Goal: Transaction & Acquisition: Purchase product/service

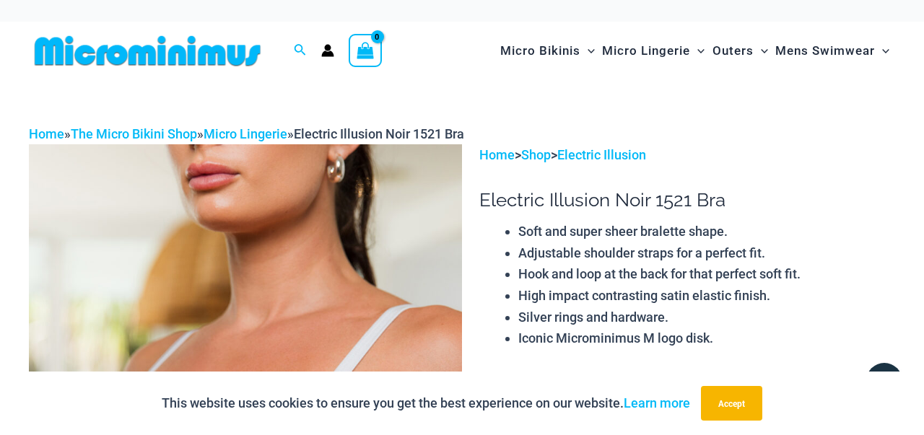
click at [647, 201] on h1 "Electric Illusion Noir 1521 Bra" at bounding box center [687, 200] width 416 height 22
drag, startPoint x: 647, startPoint y: 201, endPoint x: 532, endPoint y: 199, distance: 115.5
click at [532, 204] on h1 "Electric Illusion Noir 1521 Bra" at bounding box center [687, 200] width 416 height 22
copy h1 "Electric Illusion Noir"
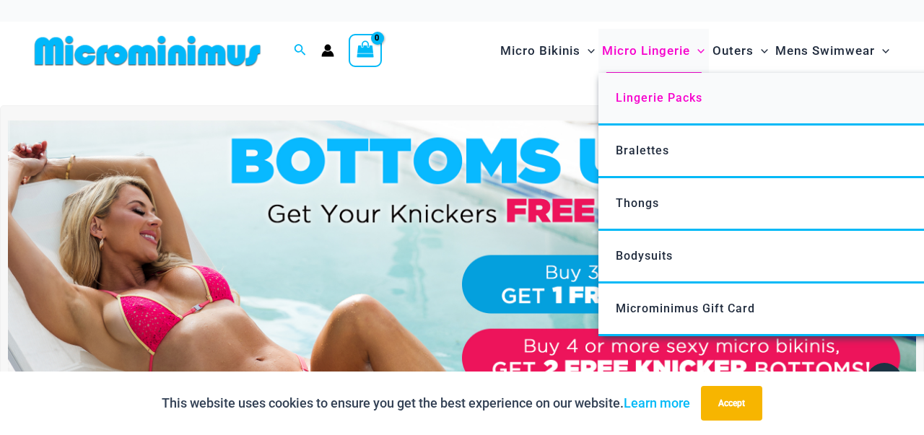
click at [626, 102] on span "Lingerie Packs" at bounding box center [659, 98] width 87 height 14
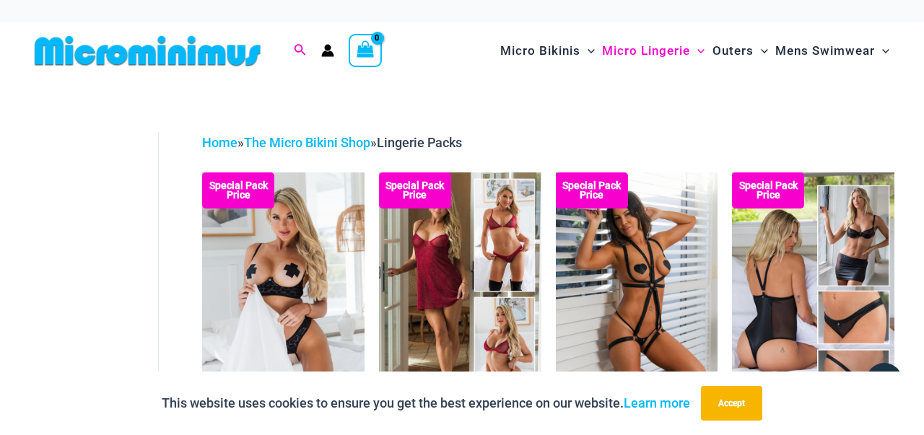
click at [294, 48] on icon "Search icon link" at bounding box center [300, 50] width 12 height 13
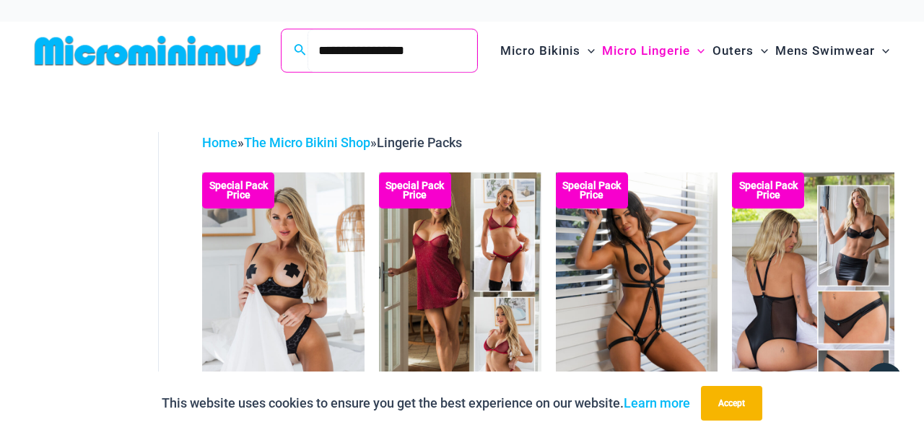
type input "**********"
click button "Search" at bounding box center [0, 0] width 0 height 0
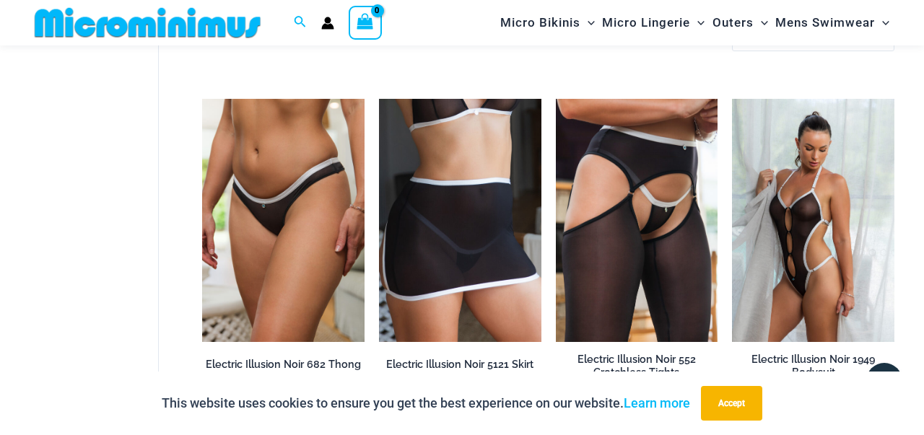
scroll to position [76, 0]
